Goal: Information Seeking & Learning: Check status

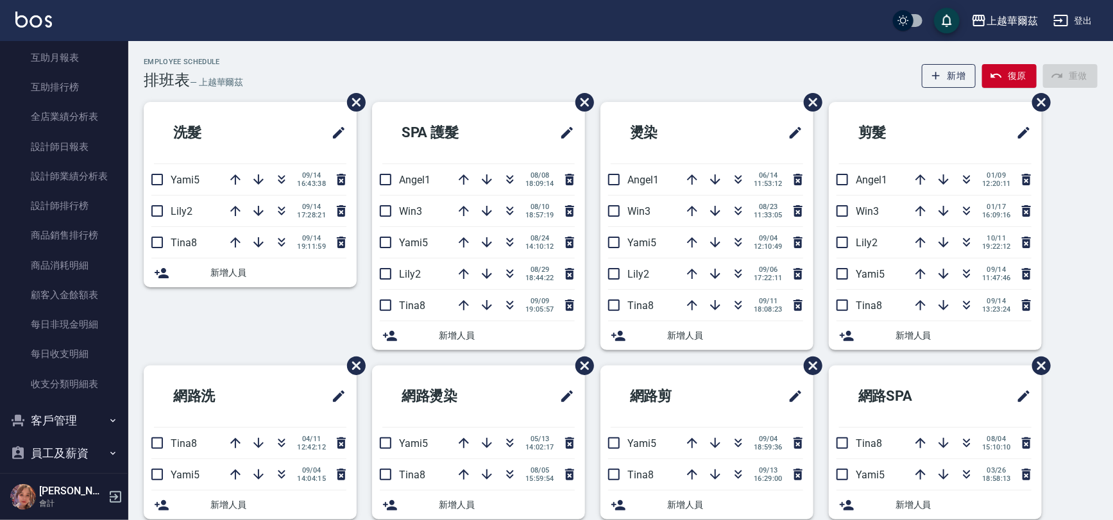
scroll to position [515, 0]
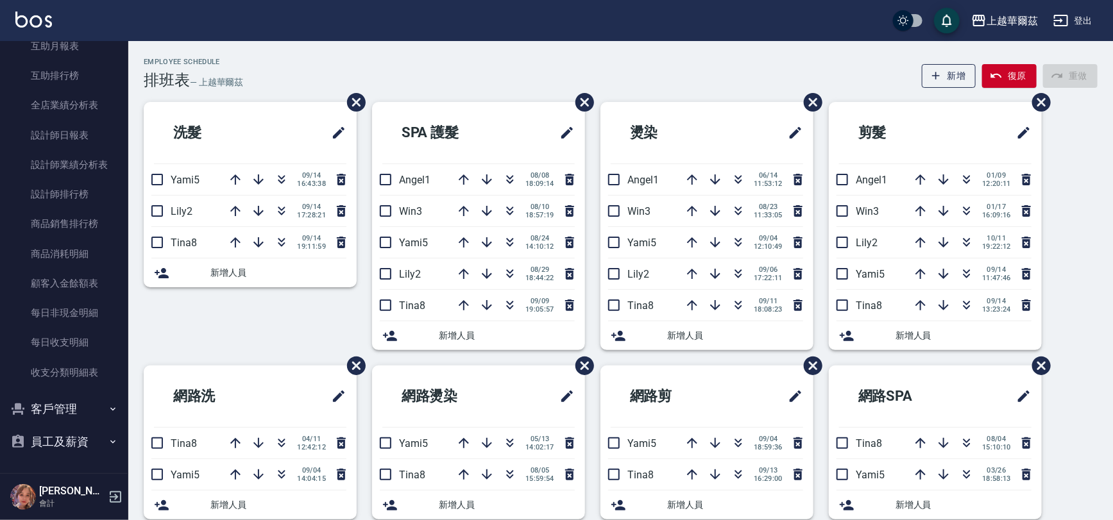
click at [51, 407] on button "客戶管理" at bounding box center [64, 409] width 118 height 33
click at [53, 443] on link "客戶列表" at bounding box center [64, 445] width 118 height 30
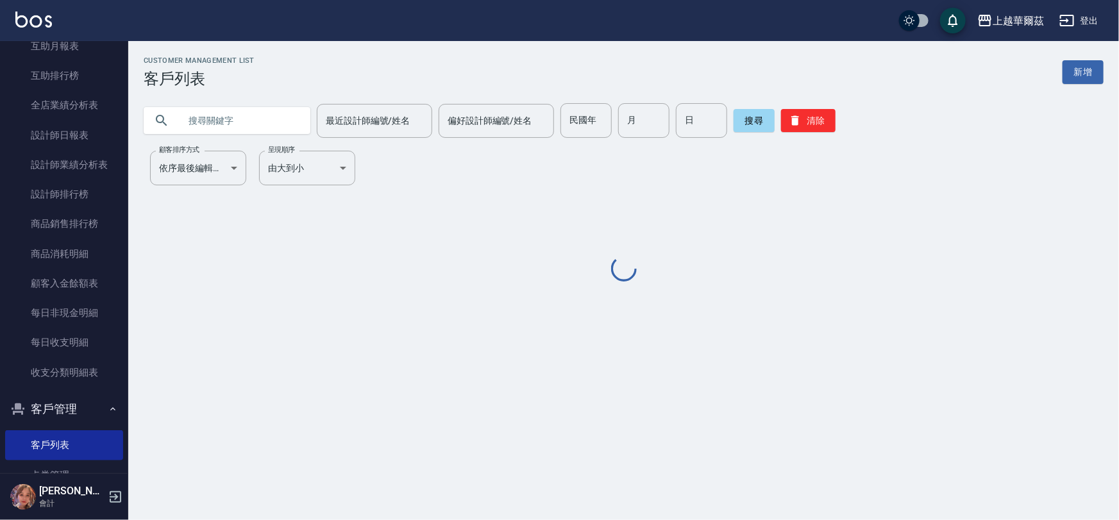
click at [218, 122] on input "text" at bounding box center [240, 120] width 121 height 35
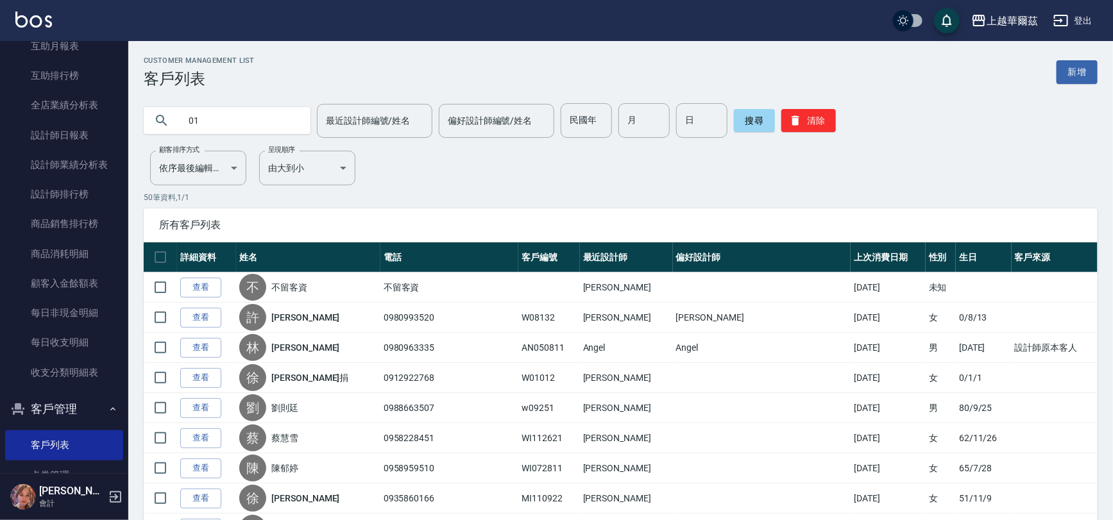
type input "0"
type input "102821"
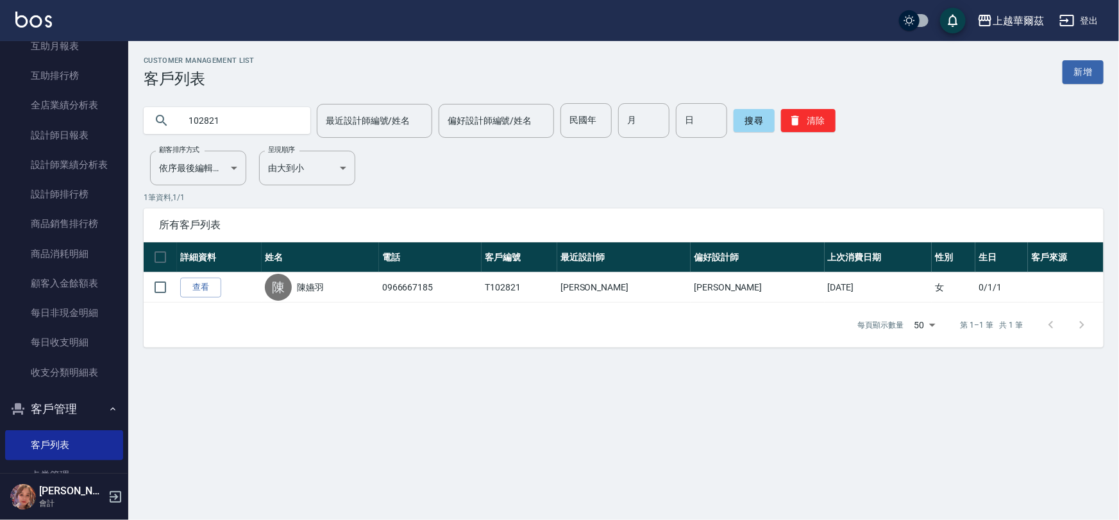
click at [209, 281] on link "查看" at bounding box center [200, 288] width 41 height 20
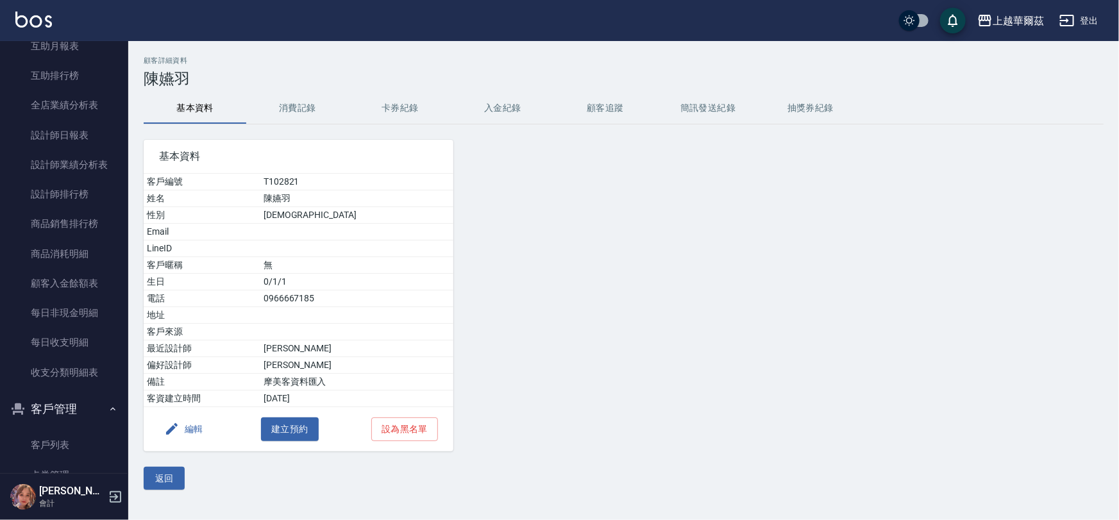
click at [403, 105] on button "卡券紀錄" at bounding box center [400, 108] width 103 height 31
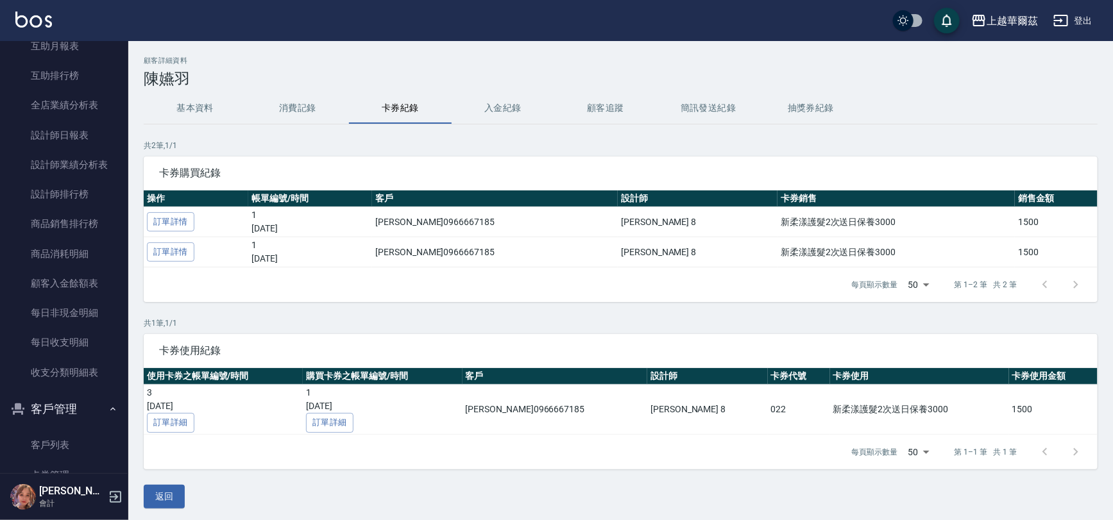
click at [295, 105] on button "消費記錄" at bounding box center [297, 108] width 103 height 31
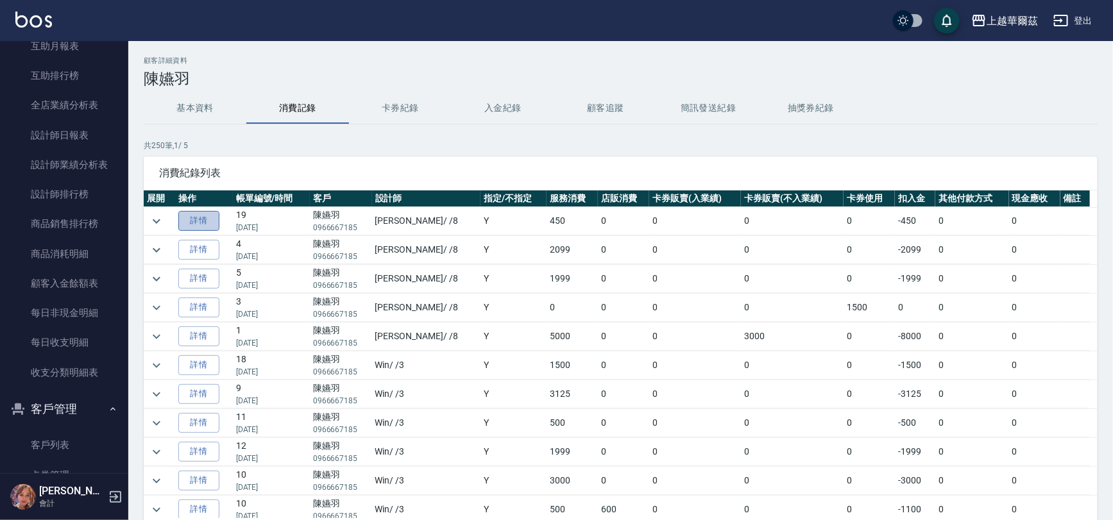
click at [201, 218] on link "詳情" at bounding box center [198, 221] width 41 height 20
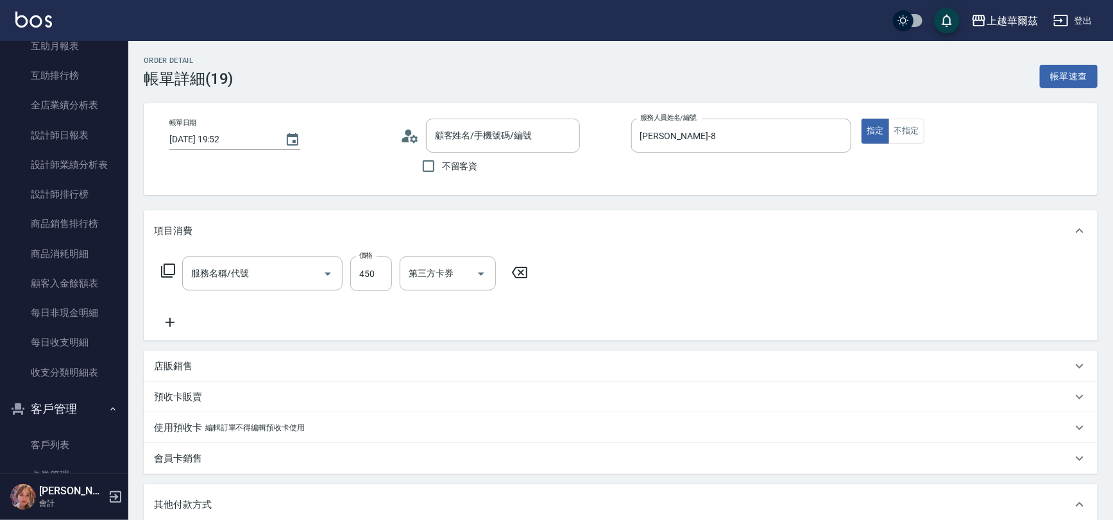
type input "[DATE] 19:52"
type input "[PERSON_NAME]-8"
type input "陳嬿羽/0966667185/T102821"
type input "剪髮400(303)"
click at [1082, 79] on button "帳單速查" at bounding box center [1069, 77] width 58 height 24
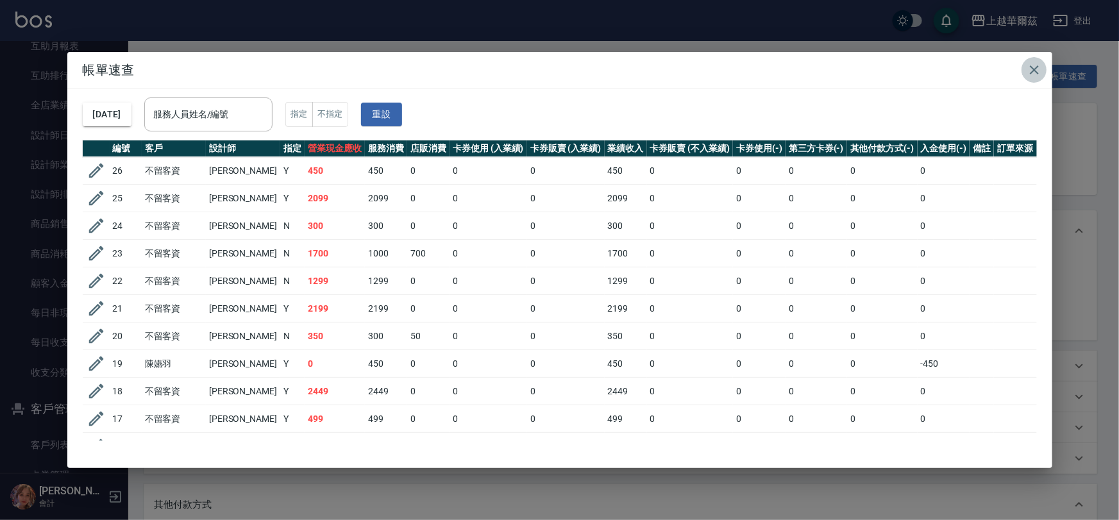
click at [1032, 69] on icon "button" at bounding box center [1034, 69] width 15 height 15
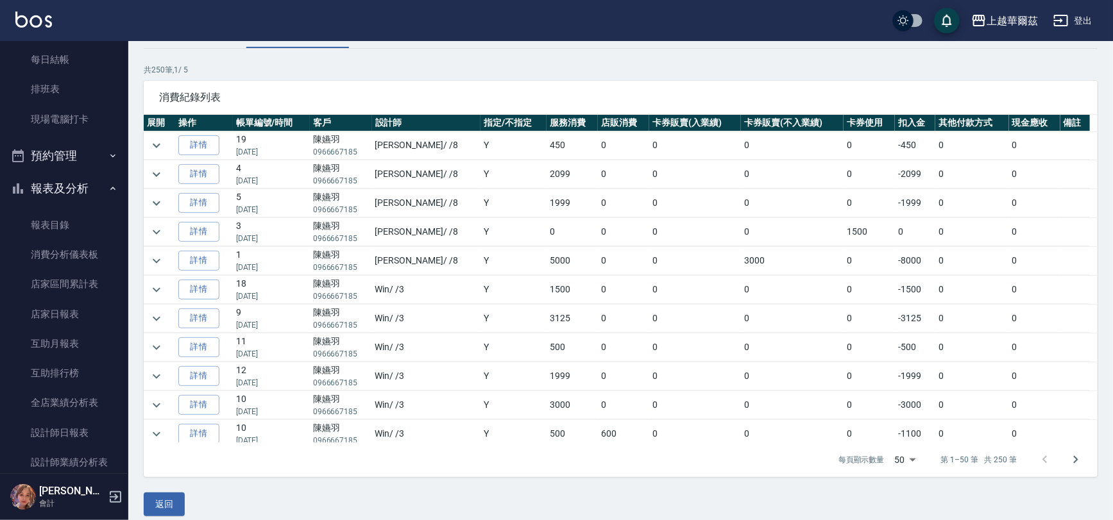
scroll to position [87, 0]
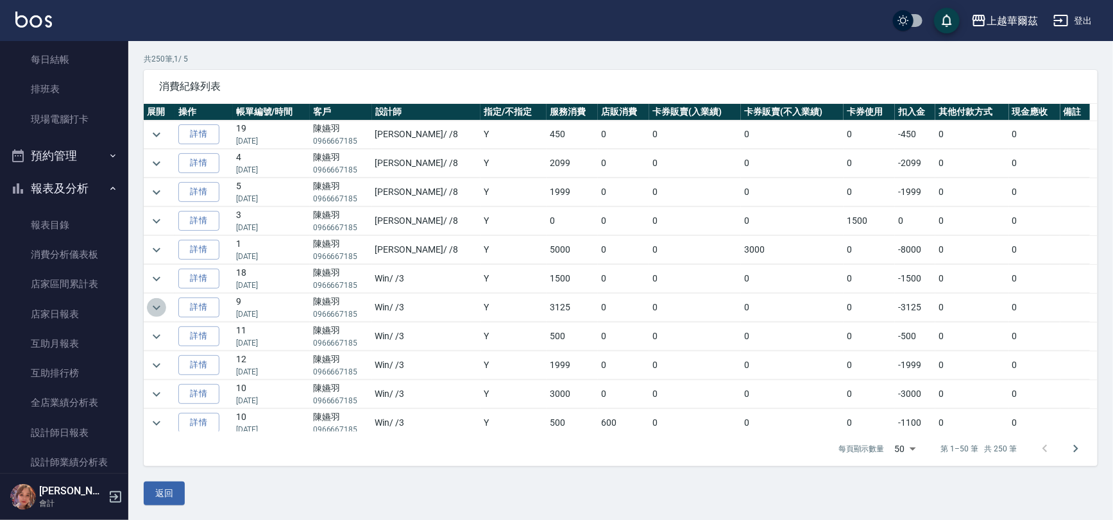
click at [149, 305] on icon "expand row" at bounding box center [156, 307] width 15 height 15
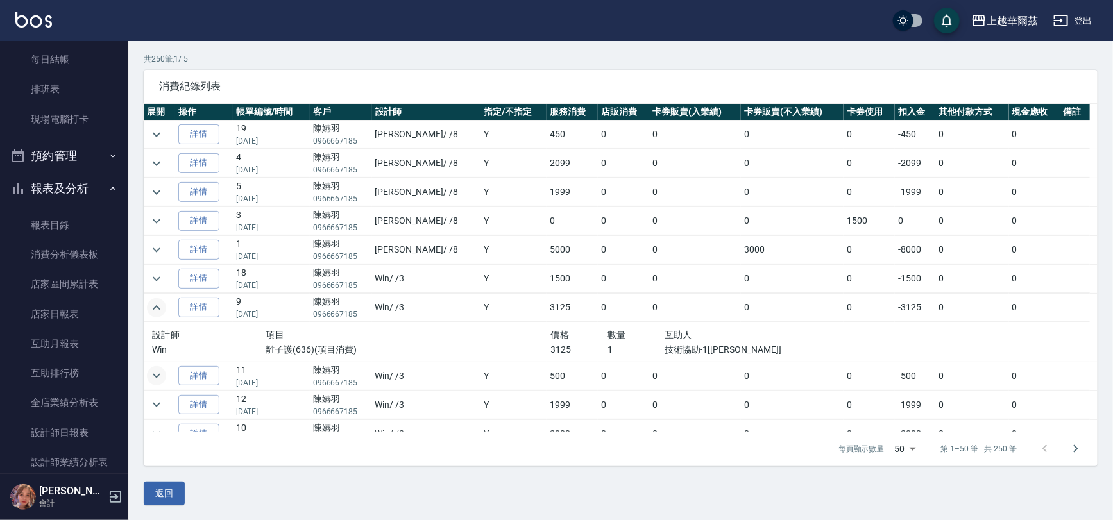
click at [153, 371] on icon "expand row" at bounding box center [156, 375] width 15 height 15
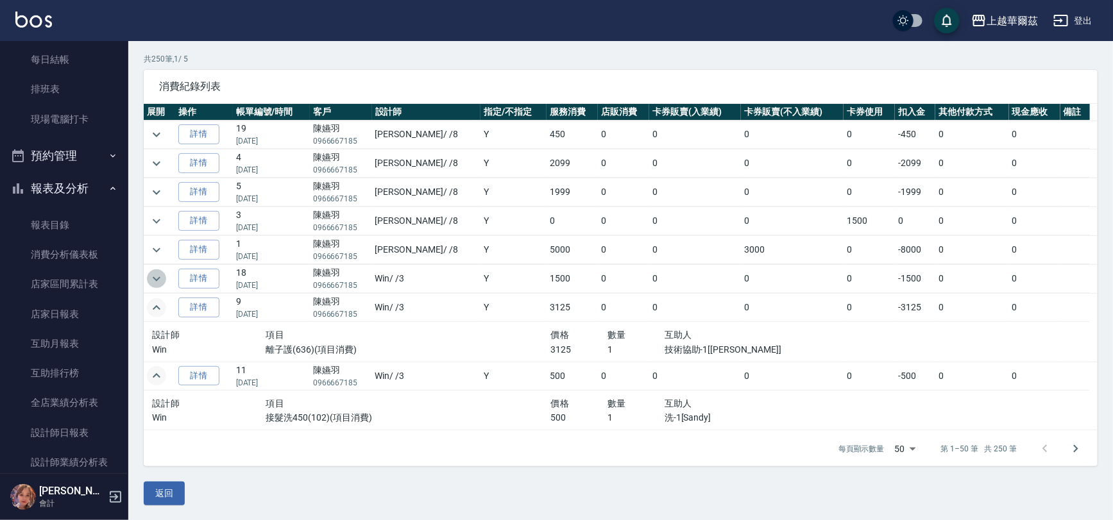
click at [160, 281] on icon "expand row" at bounding box center [156, 278] width 15 height 15
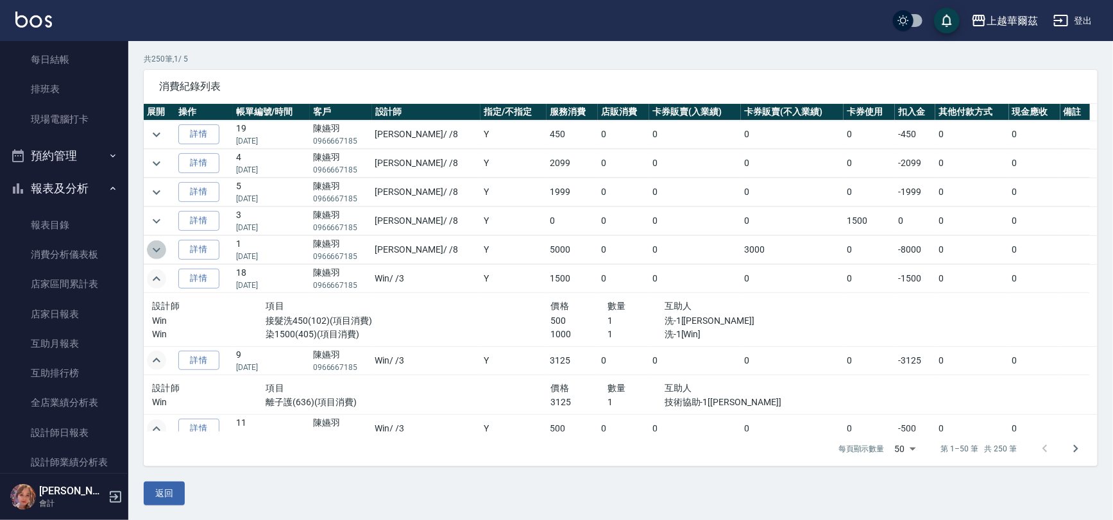
click at [155, 248] on icon "expand row" at bounding box center [156, 249] width 15 height 15
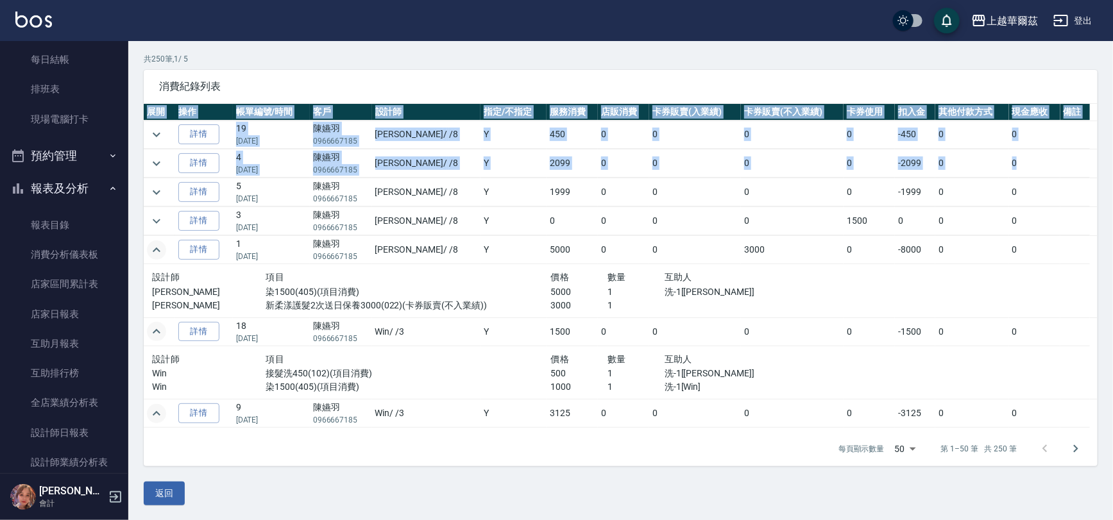
drag, startPoint x: 1092, startPoint y: 149, endPoint x: 1098, endPoint y: 161, distance: 13.8
click at [1098, 161] on div "顧客詳細資料 [PERSON_NAME]資料 消費記錄 卡券紀錄 入金紀錄 顧客追蹤 簡訊發送紀錄 抽獎券紀錄 共 250 筆, 1 / 5 消費紀錄列表 展…" at bounding box center [620, 238] width 985 height 536
click at [1105, 209] on div "顧客詳細資料 [PERSON_NAME]資料 消費記錄 卡券紀錄 入金紀錄 顧客追蹤 簡訊發送紀錄 抽獎券紀錄 共 250 筆, 1 / 5 消費紀錄列表 展…" at bounding box center [620, 238] width 985 height 536
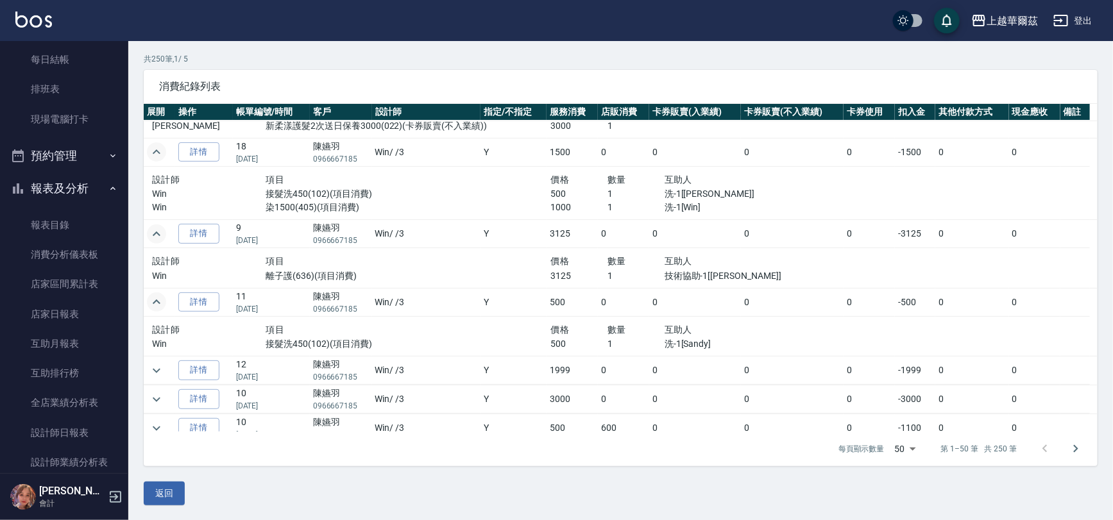
scroll to position [204, 0]
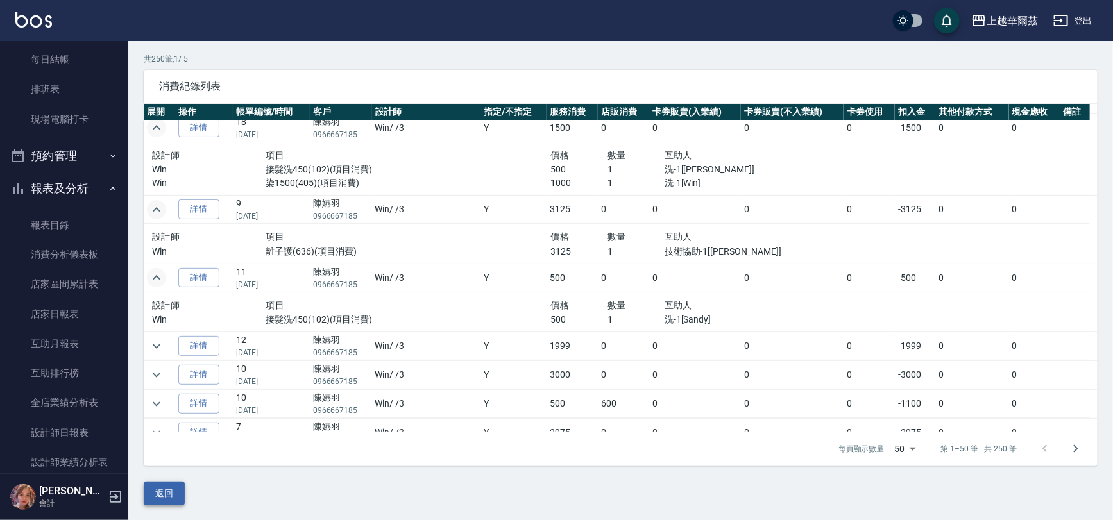
click at [173, 496] on button "返回" at bounding box center [164, 494] width 41 height 24
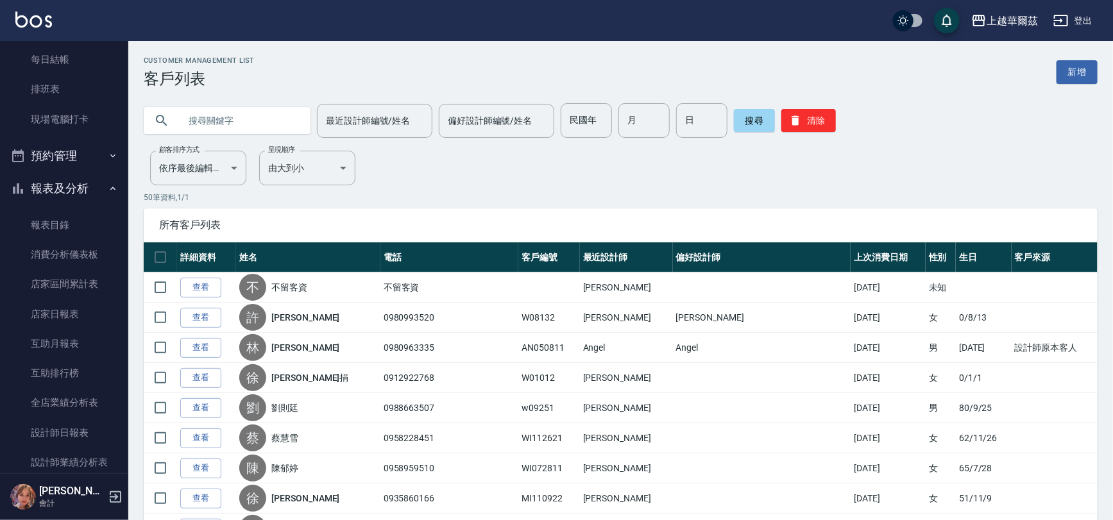
drag, startPoint x: 105, startPoint y: 83, endPoint x: 94, endPoint y: 1, distance: 83.4
click at [105, 83] on link "排班表" at bounding box center [64, 89] width 118 height 30
